Goal: Information Seeking & Learning: Learn about a topic

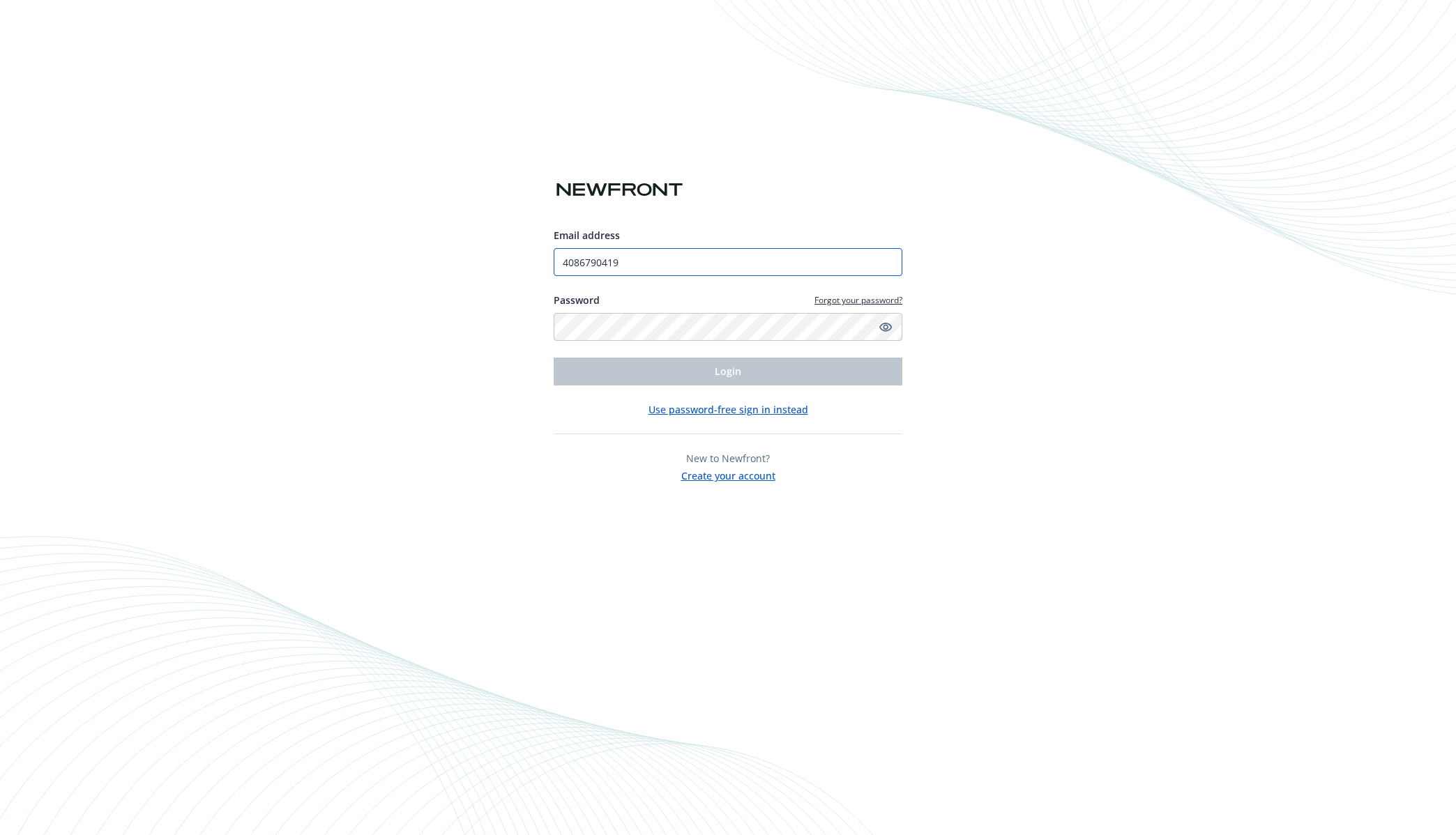
click at [645, 259] on input "4086790419" at bounding box center [728, 262] width 349 height 28
drag, startPoint x: 633, startPoint y: 258, endPoint x: 579, endPoint y: 248, distance: 54.9
click at [569, 245] on div "Email address 4086790419" at bounding box center [728, 252] width 349 height 48
type input "[PERSON_NAME][EMAIL_ADDRESS][DOMAIN_NAME]"
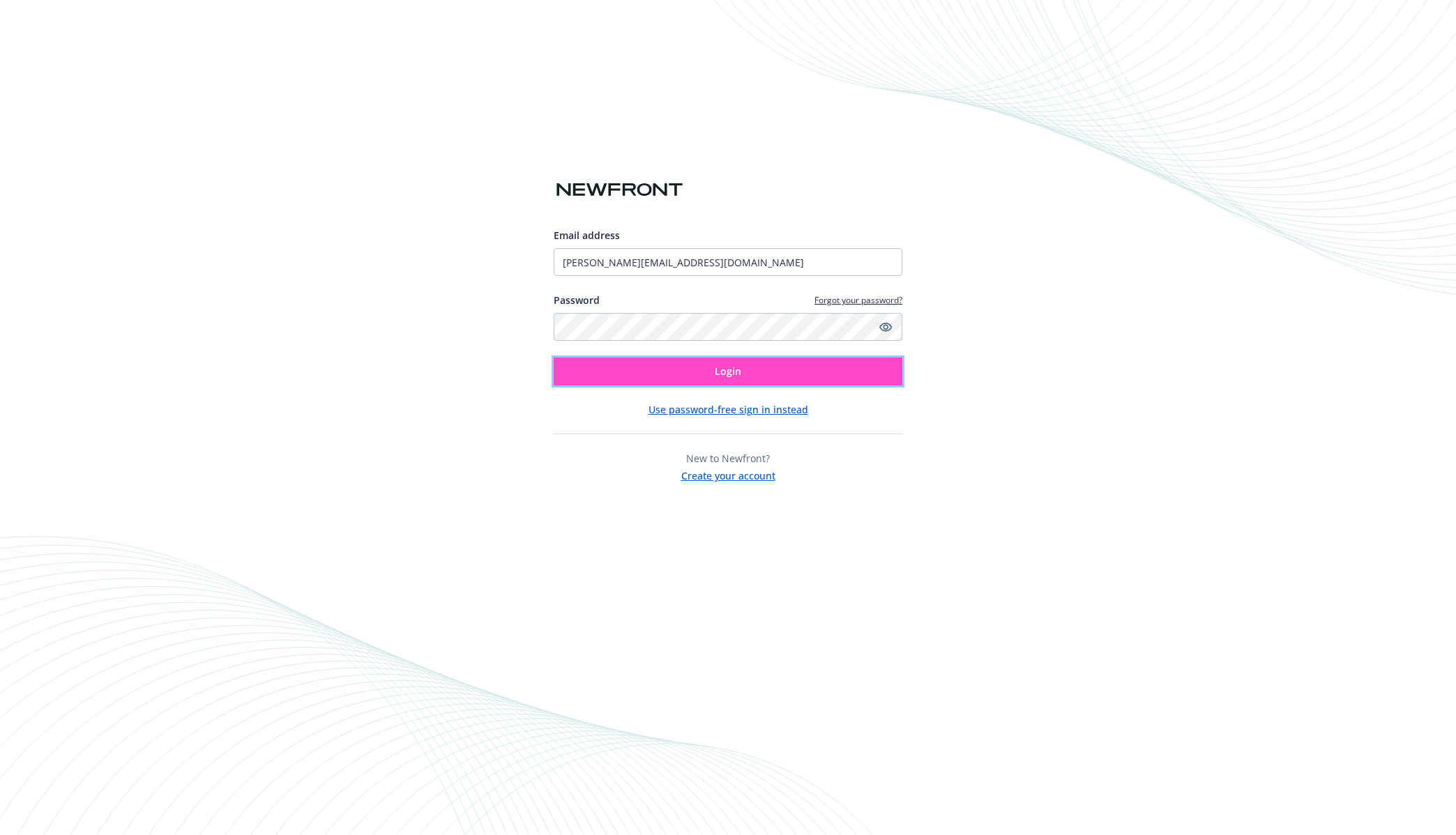
click at [730, 373] on span "Login" at bounding box center [728, 371] width 27 height 13
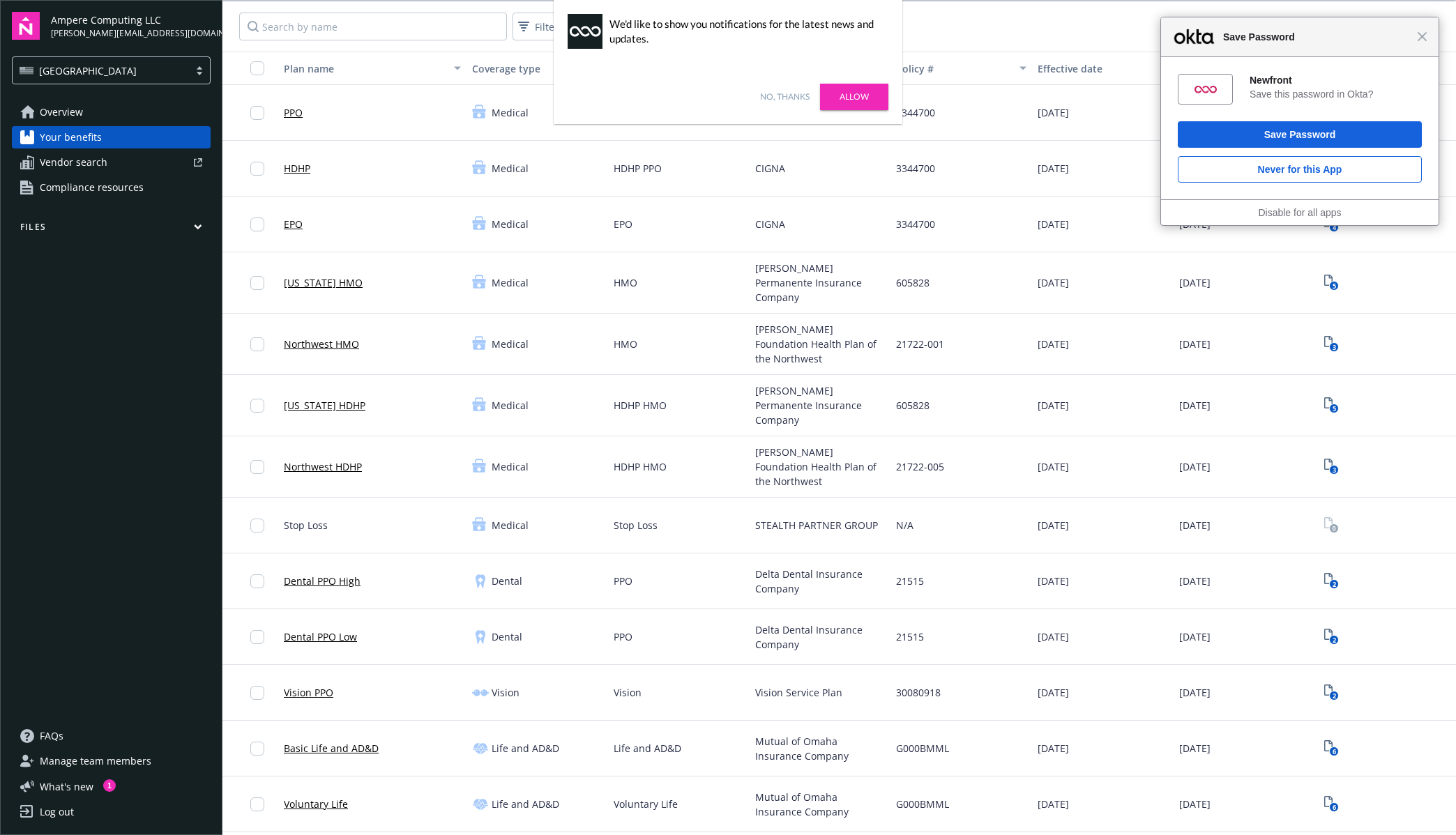
click at [869, 93] on link "Allow" at bounding box center [854, 97] width 68 height 27
click at [1424, 35] on span "Close" at bounding box center [1422, 37] width 11 height 11
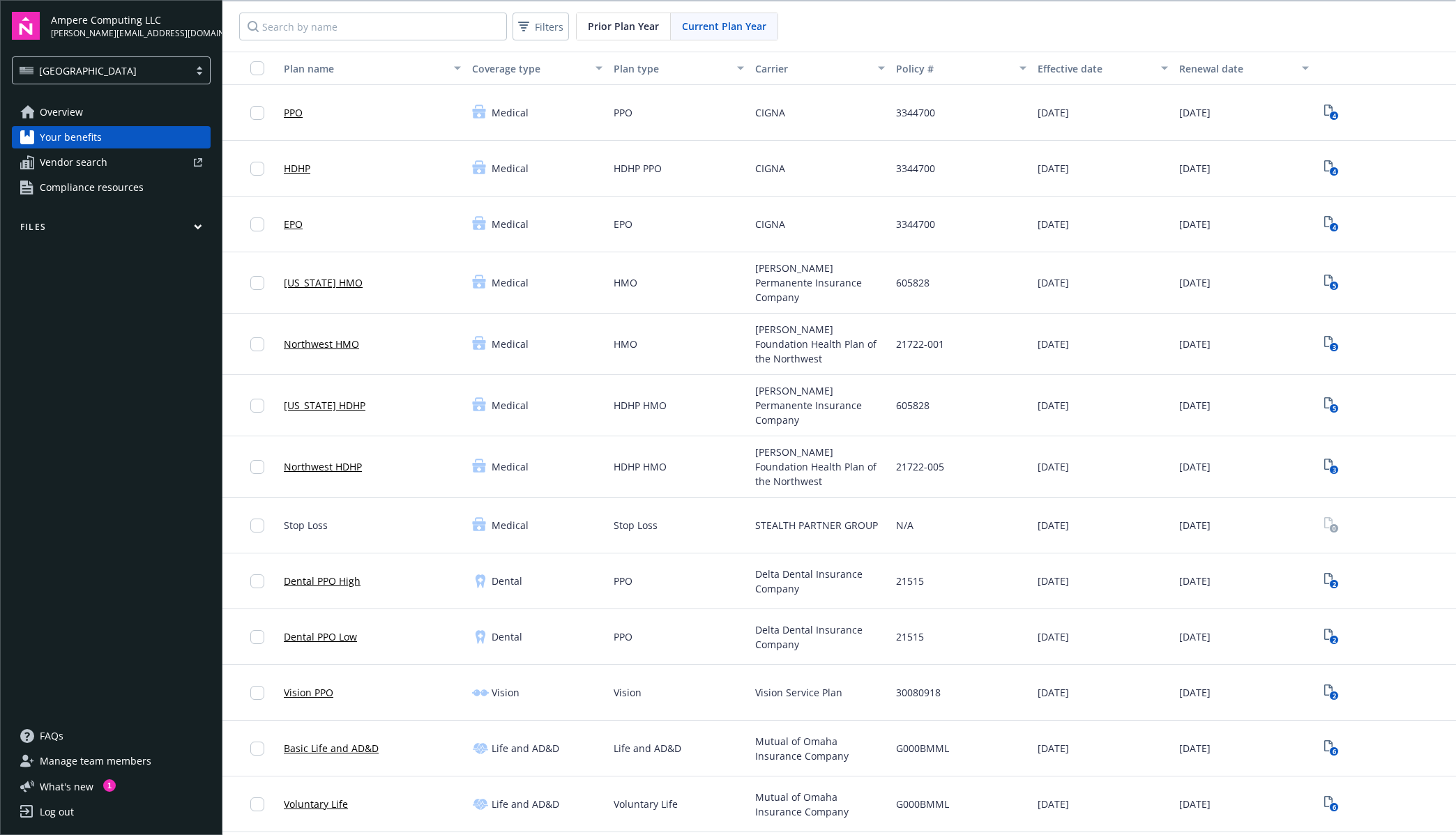
click at [73, 114] on span "Overview" at bounding box center [61, 112] width 43 height 22
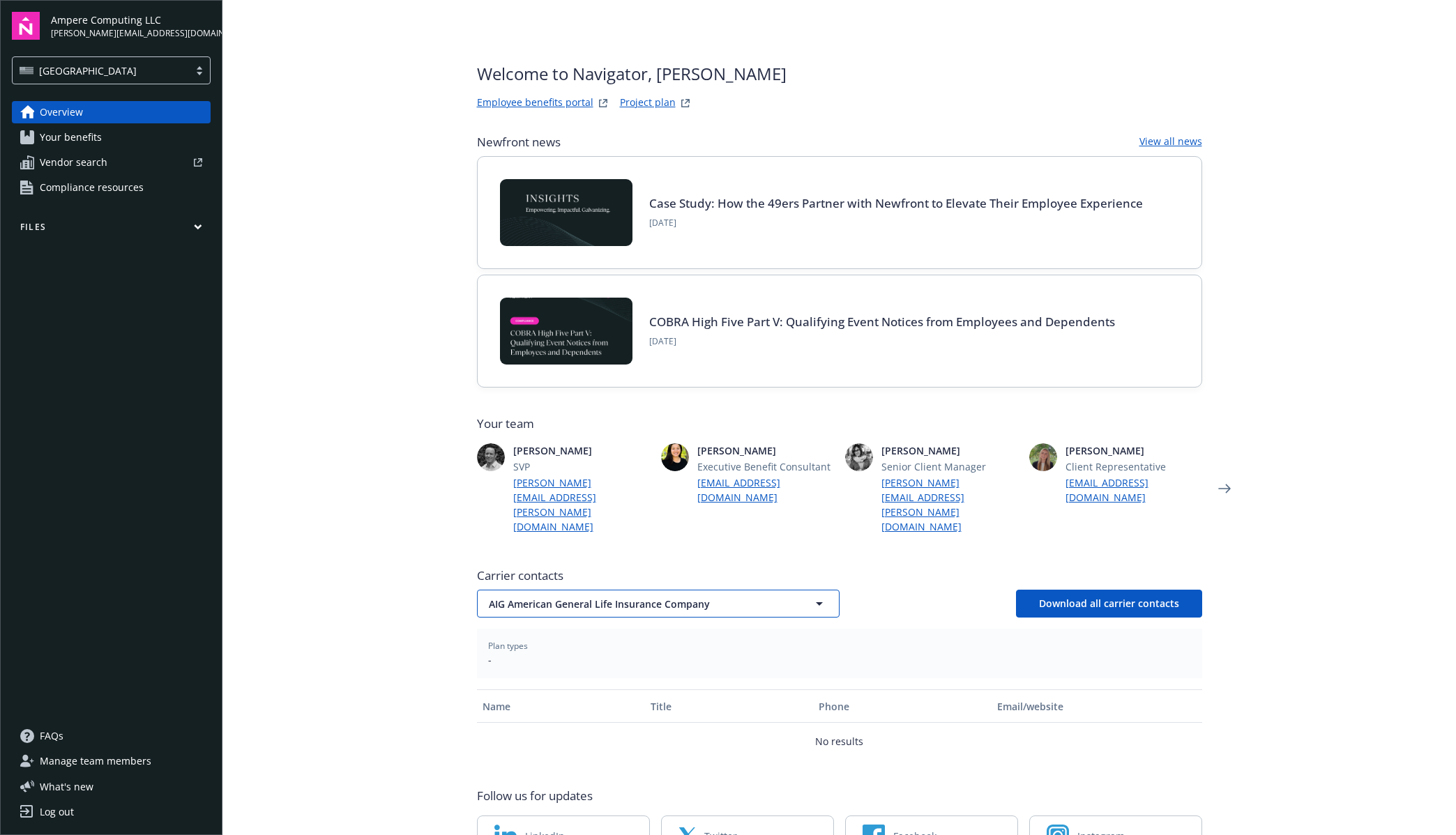
click at [824, 590] on button "AIG American General Life Insurance Company" at bounding box center [658, 604] width 363 height 28
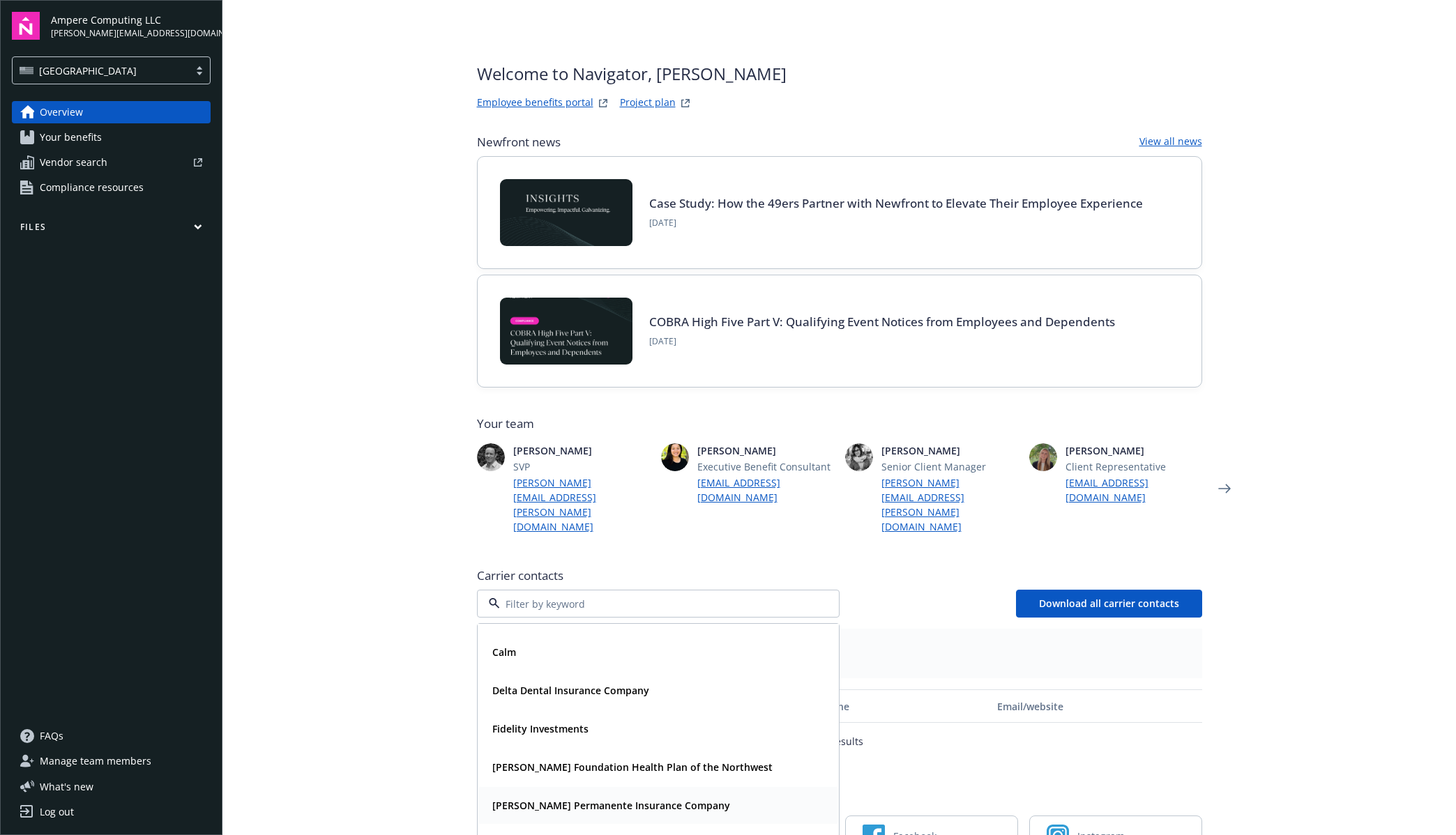
scroll to position [107, 0]
click at [601, 760] on strong "Kaiser Foundation Health Plan of the Northwest" at bounding box center [633, 767] width 281 height 13
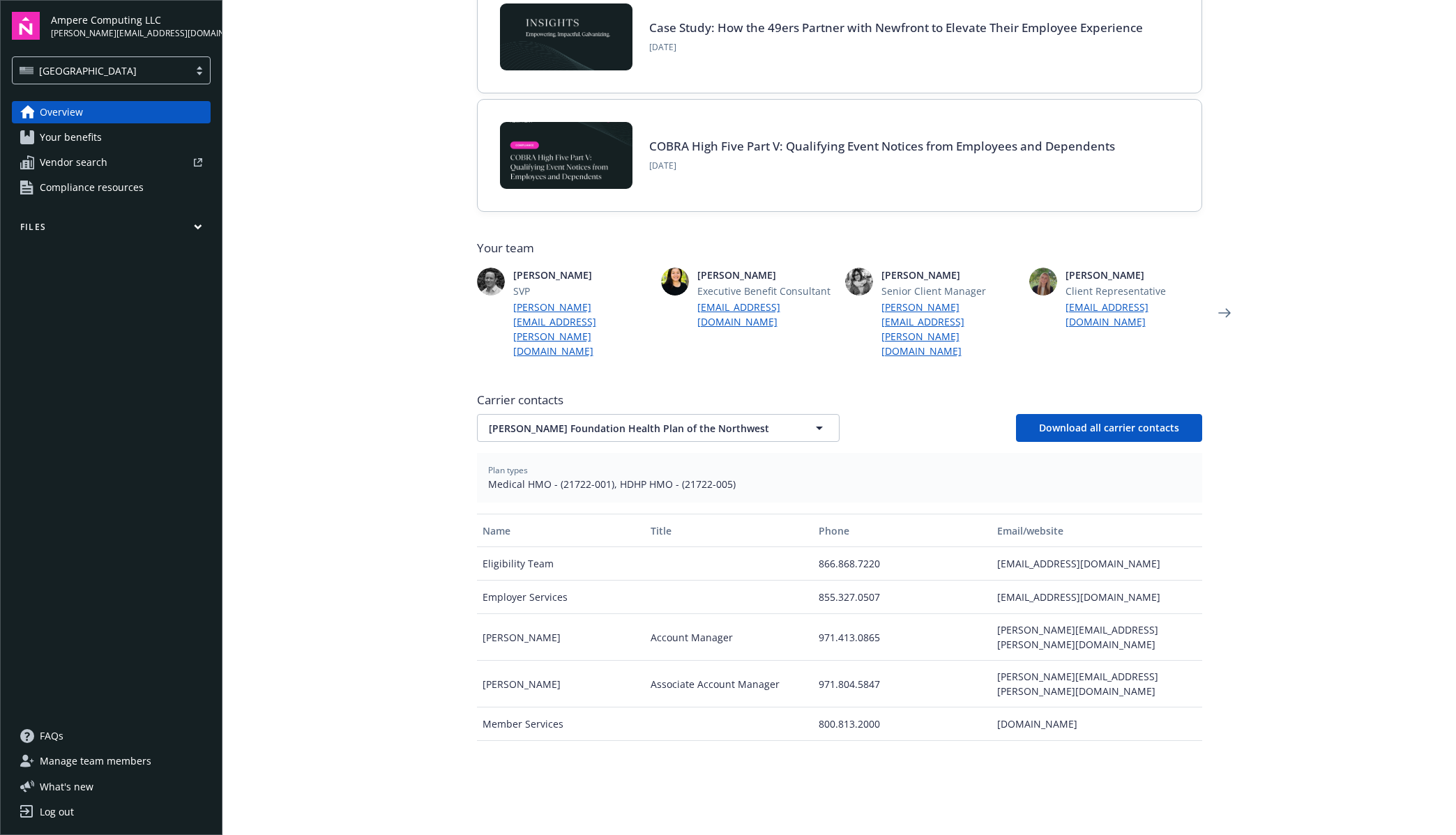
scroll to position [177, 0]
